Goal: Find specific page/section: Find specific page/section

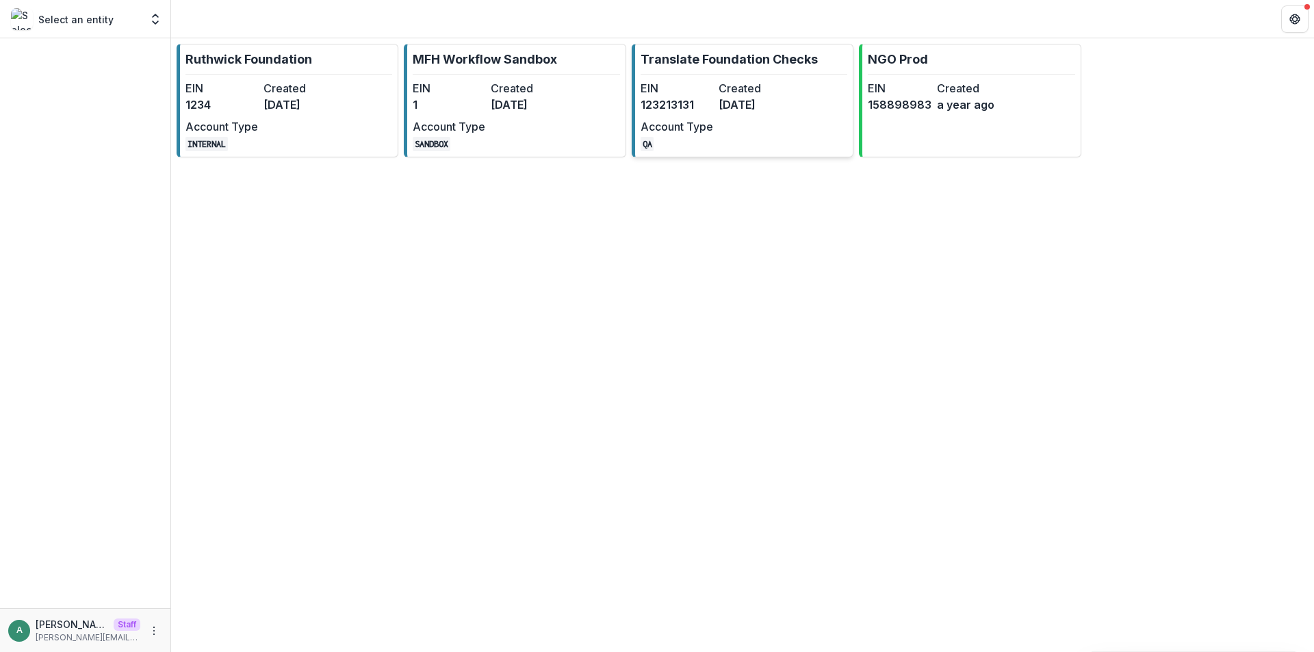
click at [739, 102] on dd "[DATE]" at bounding box center [755, 105] width 73 height 16
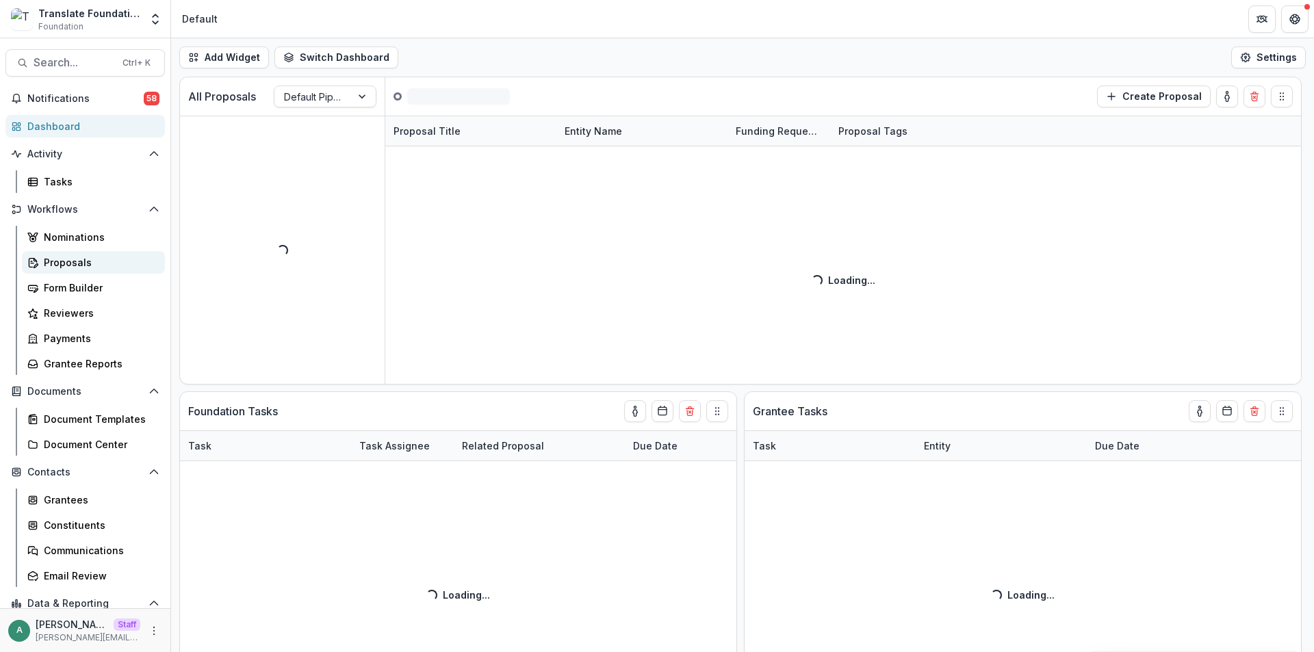
click at [79, 259] on div "Proposals" at bounding box center [99, 262] width 110 height 14
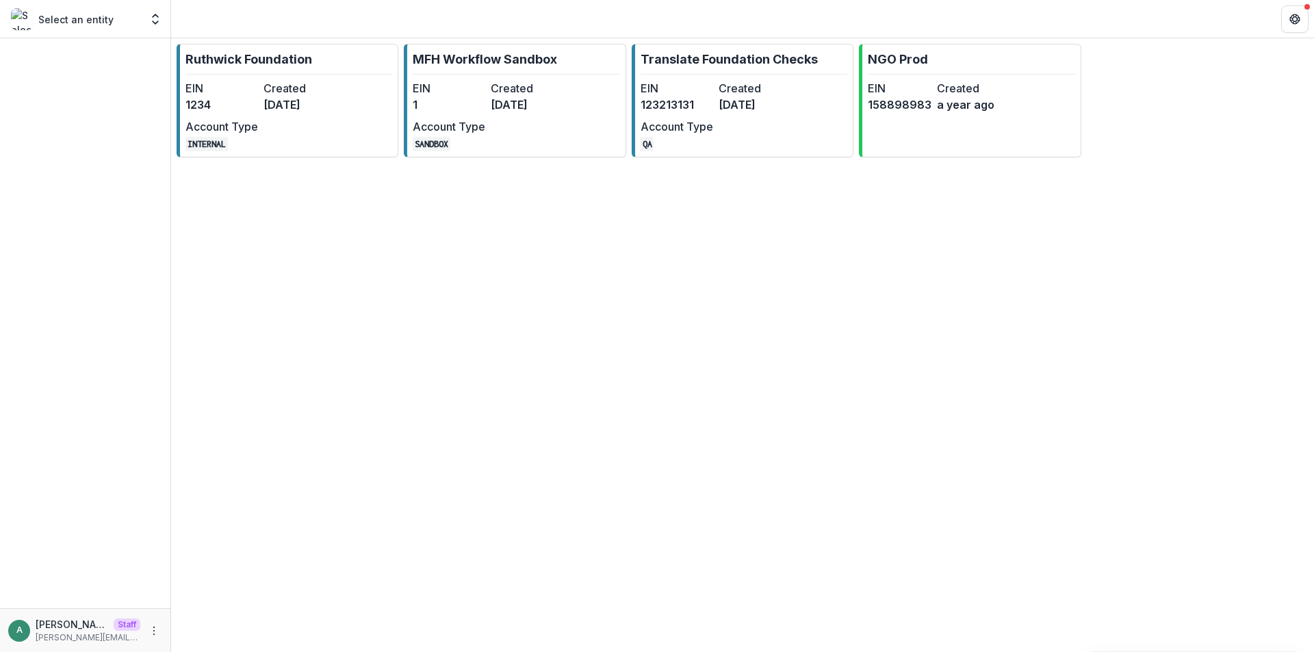
click at [184, 436] on div "[PERSON_NAME] Foundation EIN 1234 Created [DATE] Account Type INTERNAL MFH Work…" at bounding box center [742, 345] width 1143 height 614
click at [743, 101] on dd "[DATE]" at bounding box center [755, 105] width 73 height 16
